Goal: Transaction & Acquisition: Obtain resource

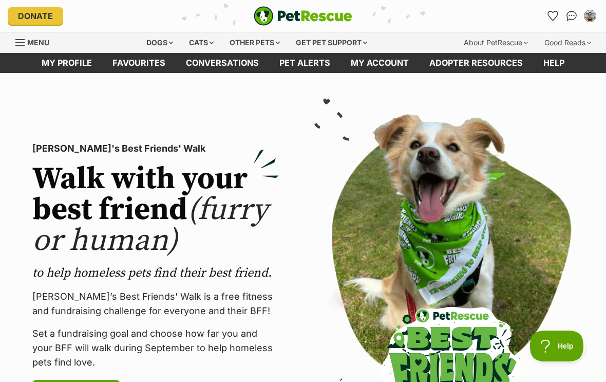
click at [146, 60] on link "Favourites" at bounding box center [138, 63] width 73 height 20
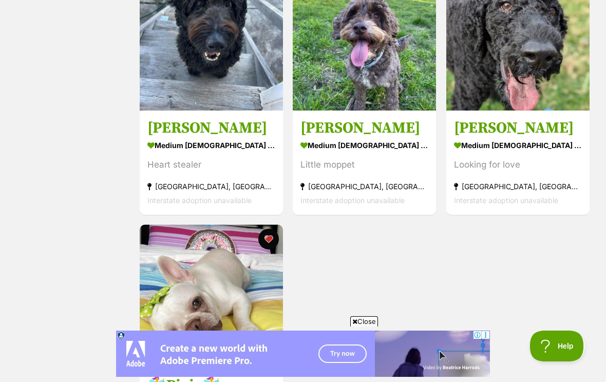
scroll to position [500, 0]
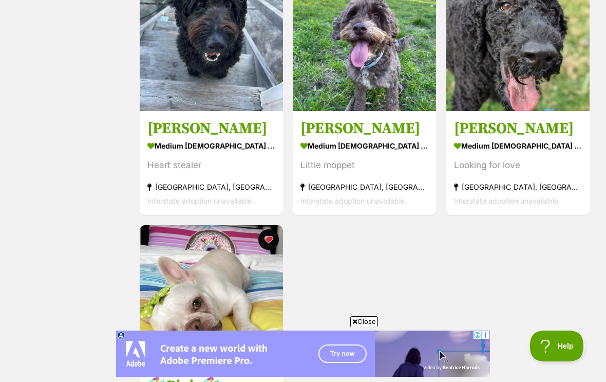
click at [370, 85] on img at bounding box center [364, 39] width 143 height 143
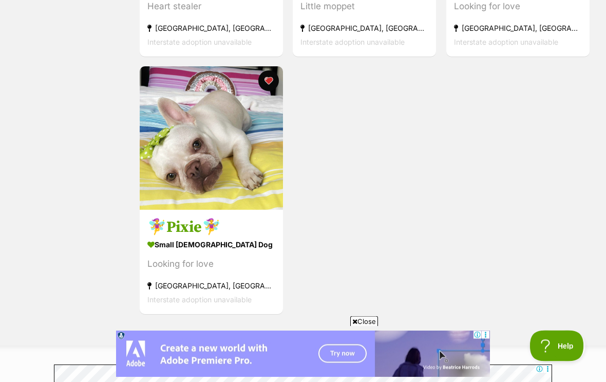
scroll to position [659, 0]
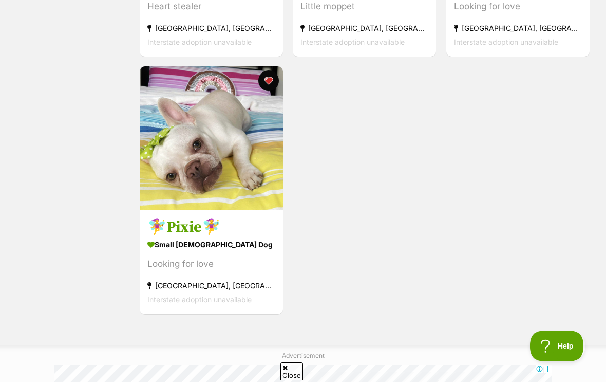
click at [194, 251] on div "small female Dog" at bounding box center [211, 243] width 128 height 15
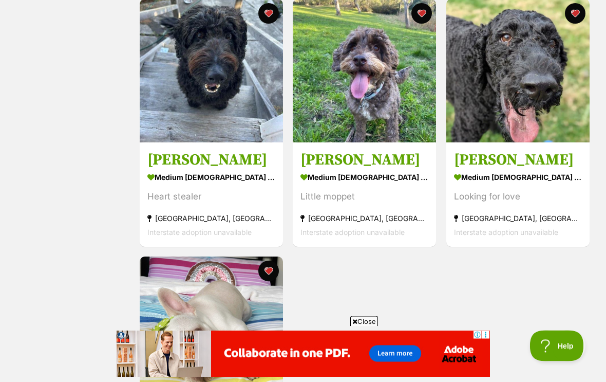
scroll to position [469, 0]
click at [221, 111] on img at bounding box center [211, 70] width 143 height 143
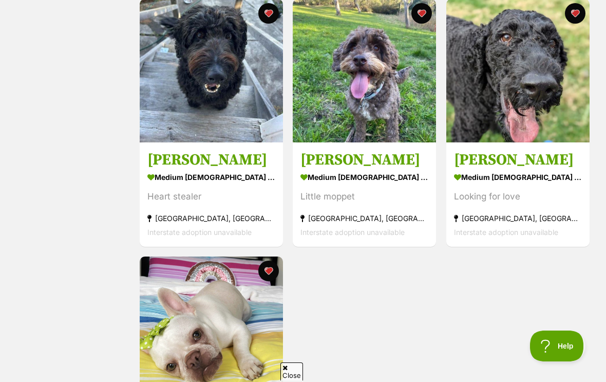
click at [550, 163] on h3 "Arthur Russelton" at bounding box center [518, 160] width 128 height 20
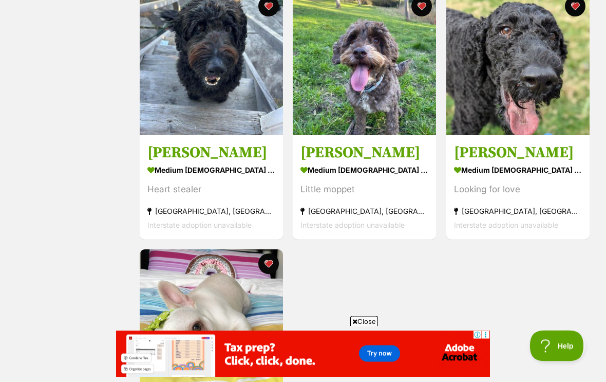
scroll to position [479, 0]
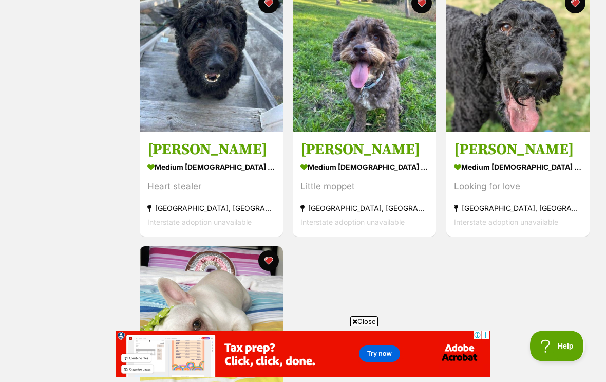
click at [369, 161] on div "medium male Dog" at bounding box center [365, 166] width 128 height 15
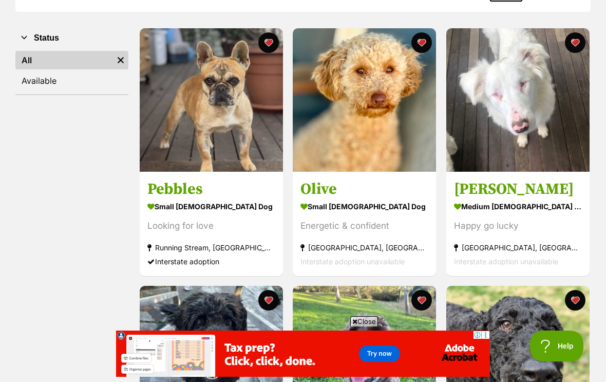
scroll to position [181, 0]
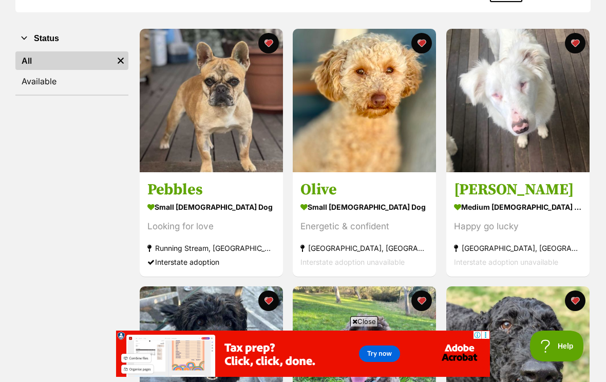
click at [378, 140] on img at bounding box center [364, 100] width 143 height 143
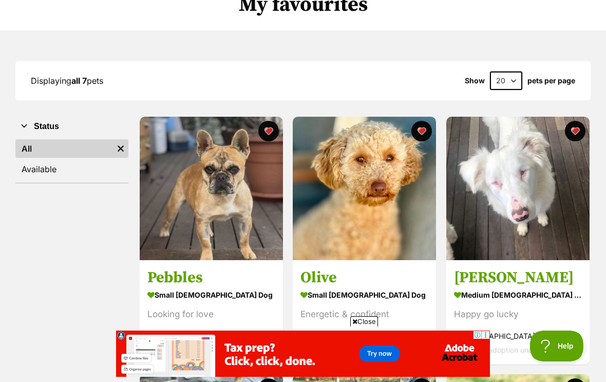
scroll to position [0, 0]
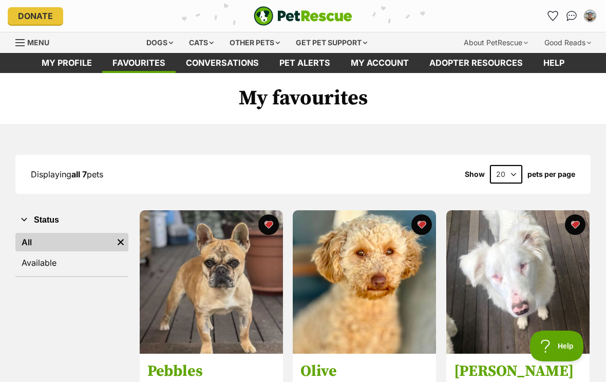
click at [161, 44] on div "Dogs" at bounding box center [159, 42] width 41 height 21
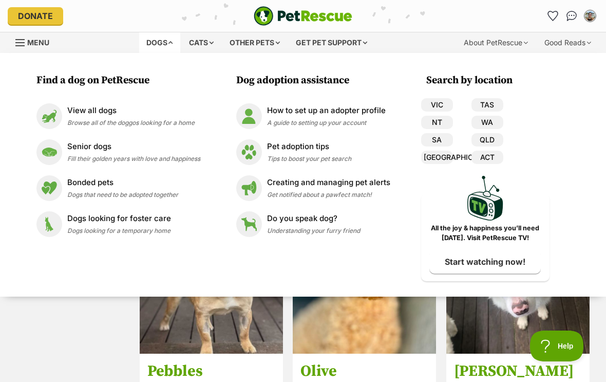
click at [441, 104] on link "VIC" at bounding box center [437, 104] width 32 height 13
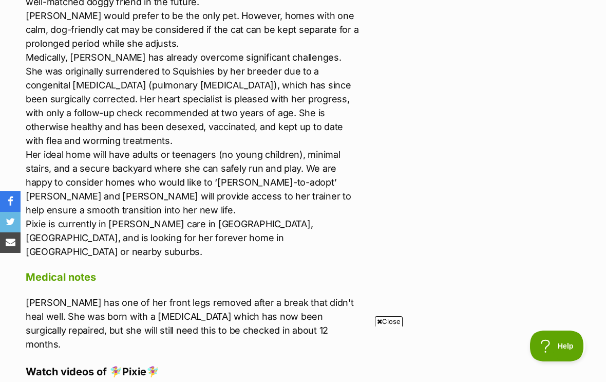
scroll to position [878, 0]
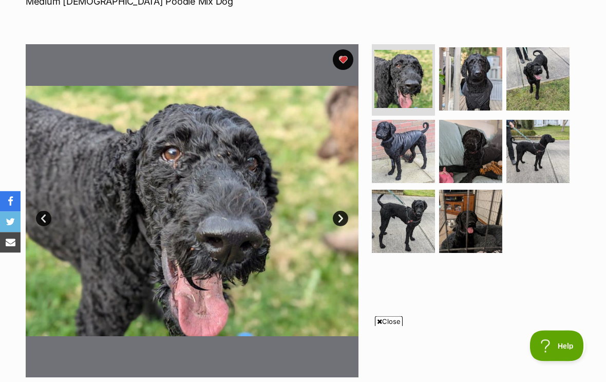
scroll to position [157, 0]
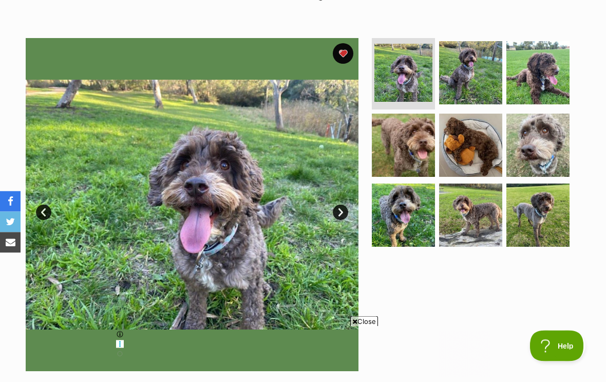
scroll to position [142, 0]
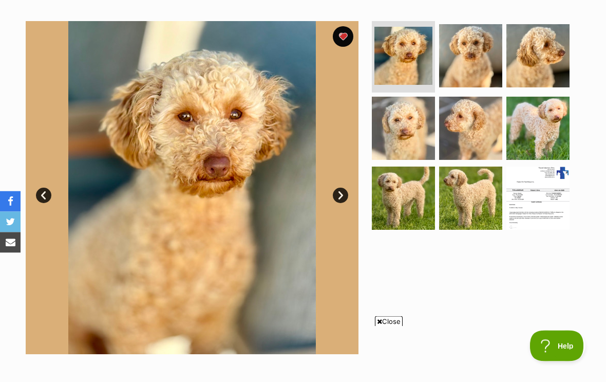
scroll to position [177, 0]
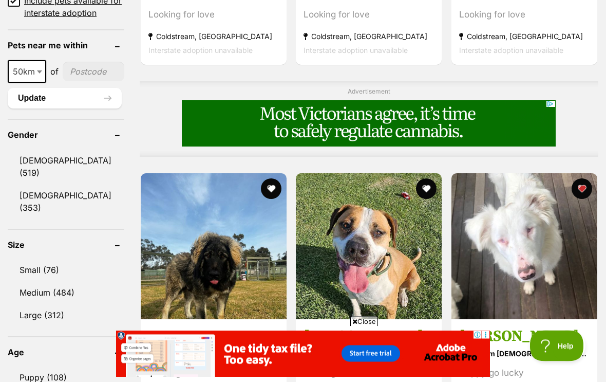
scroll to position [805, 0]
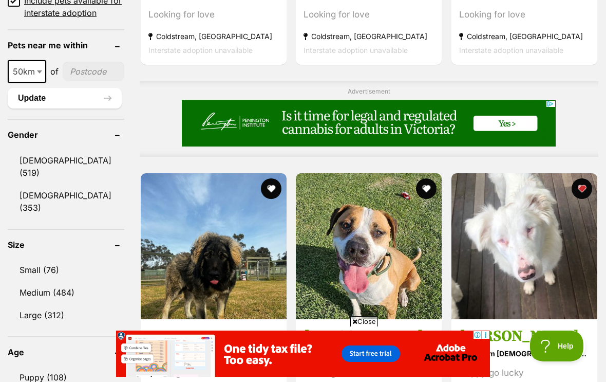
click at [46, 259] on link "Small (76)" at bounding box center [66, 270] width 117 height 22
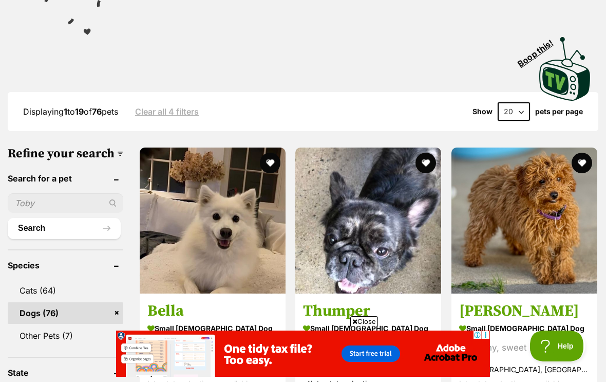
click at [563, 226] on img at bounding box center [525, 220] width 146 height 146
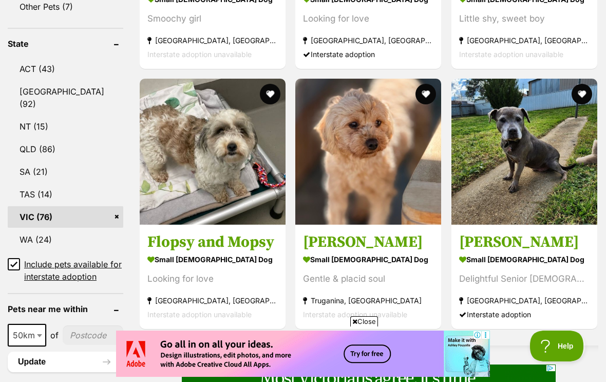
scroll to position [537, 0]
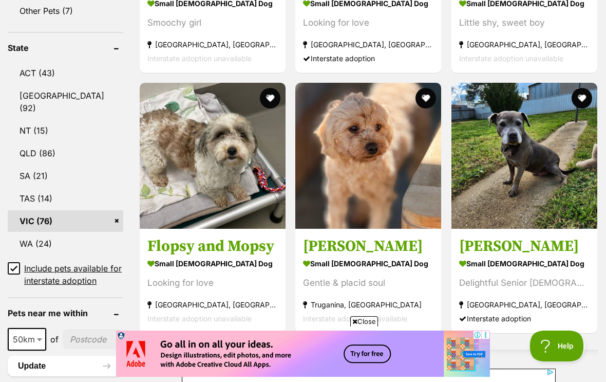
click at [371, 160] on img at bounding box center [368, 156] width 146 height 146
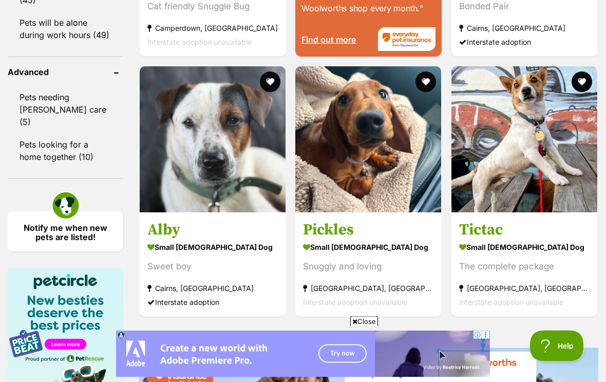
scroll to position [1433, 0]
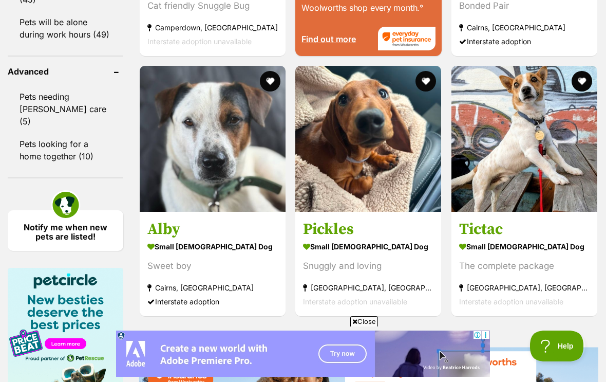
click at [345, 163] on img at bounding box center [368, 139] width 146 height 146
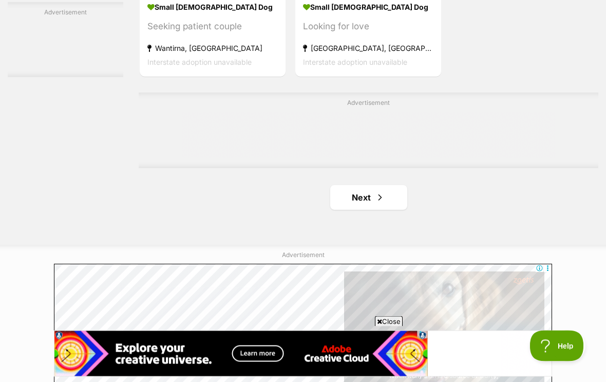
scroll to position [2287, 0]
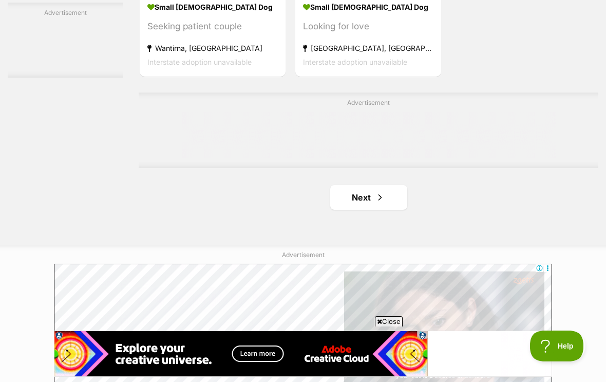
click at [359, 210] on link "Next" at bounding box center [368, 197] width 77 height 25
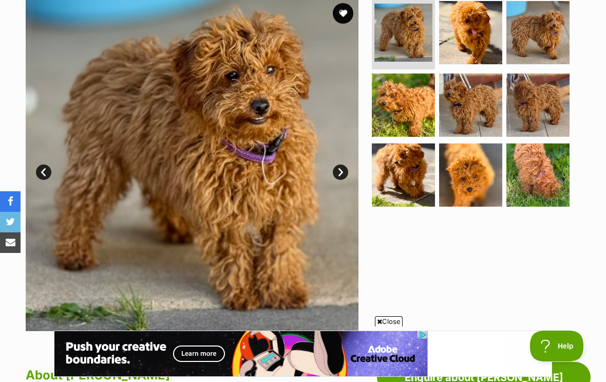
click at [350, 164] on img at bounding box center [192, 164] width 333 height 333
click at [341, 168] on link "Next" at bounding box center [340, 171] width 15 height 15
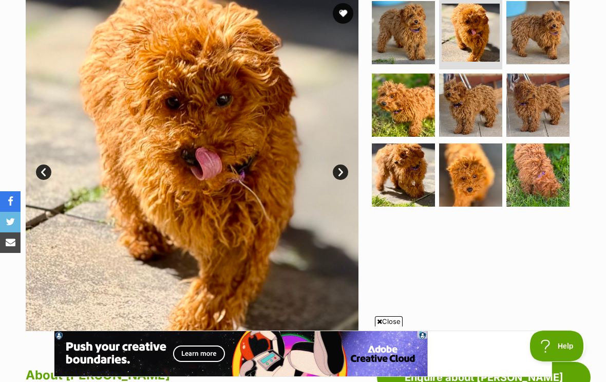
click at [342, 157] on img at bounding box center [192, 164] width 333 height 333
click at [340, 166] on link "Next" at bounding box center [340, 171] width 15 height 15
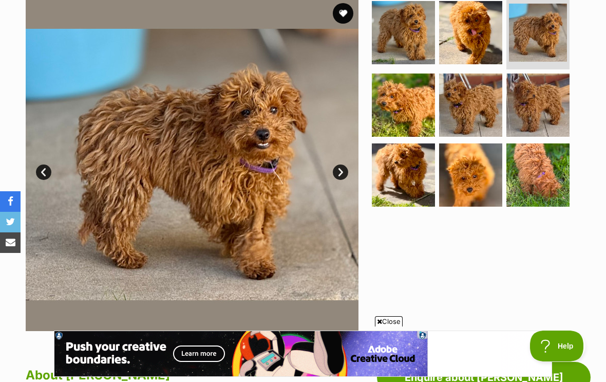
click at [342, 169] on link "Next" at bounding box center [340, 171] width 15 height 15
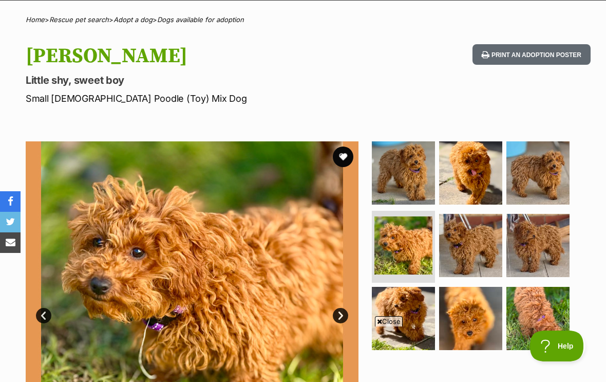
click at [346, 160] on button "favourite" at bounding box center [343, 156] width 21 height 21
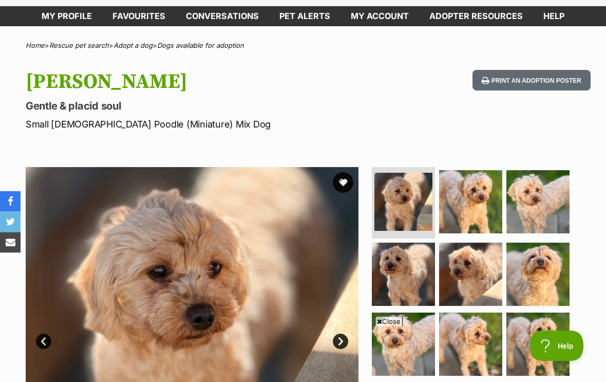
scroll to position [52, 0]
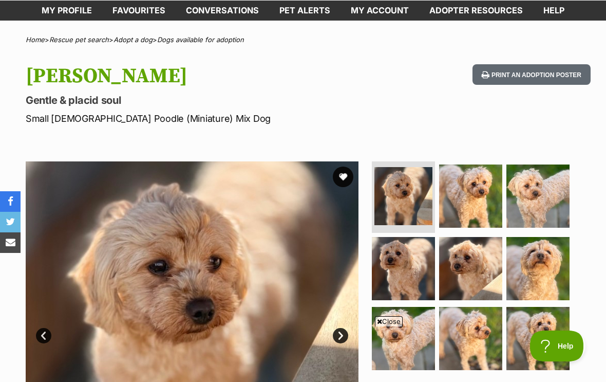
click at [344, 177] on button "favourite" at bounding box center [343, 176] width 21 height 21
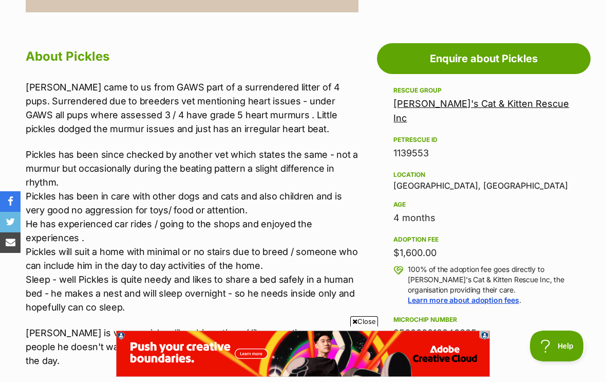
scroll to position [530, 0]
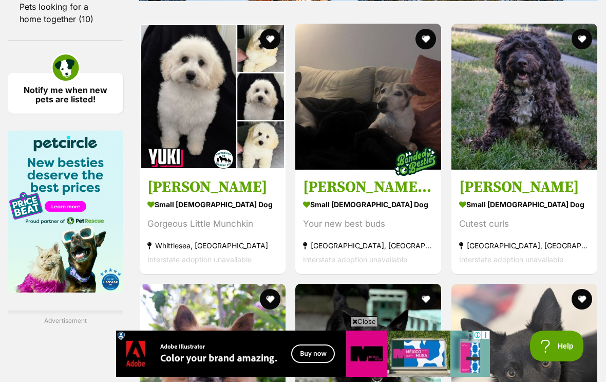
scroll to position [1569, 0]
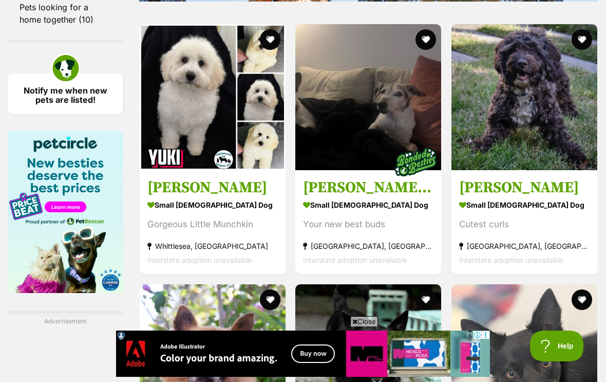
click at [553, 149] on img at bounding box center [525, 97] width 146 height 146
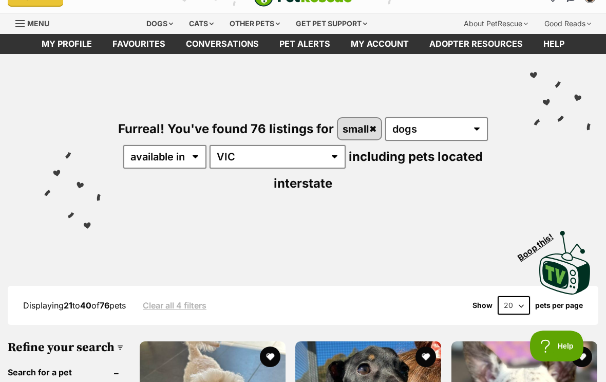
scroll to position [0, 0]
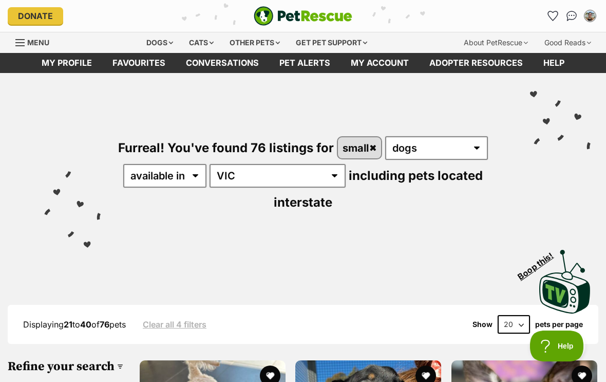
click at [144, 60] on link "Favourites" at bounding box center [138, 63] width 73 height 20
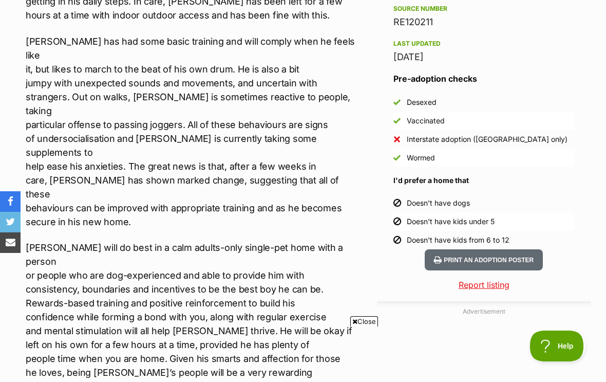
scroll to position [860, 0]
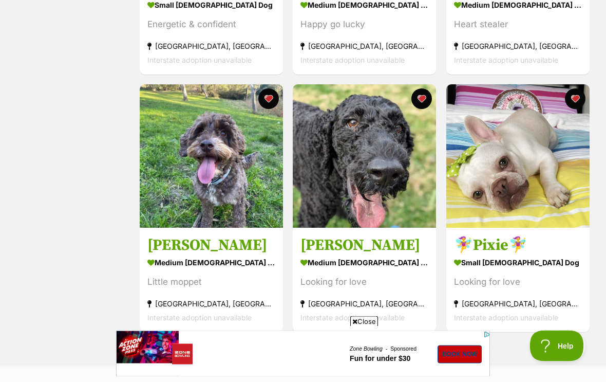
scroll to position [641, 0]
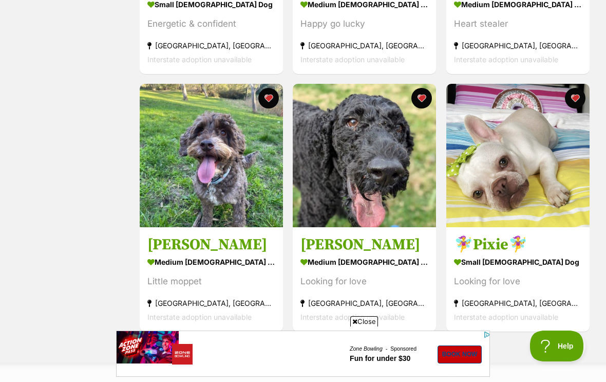
click at [548, 186] on img at bounding box center [518, 155] width 143 height 143
